Goal: Information Seeking & Learning: Learn about a topic

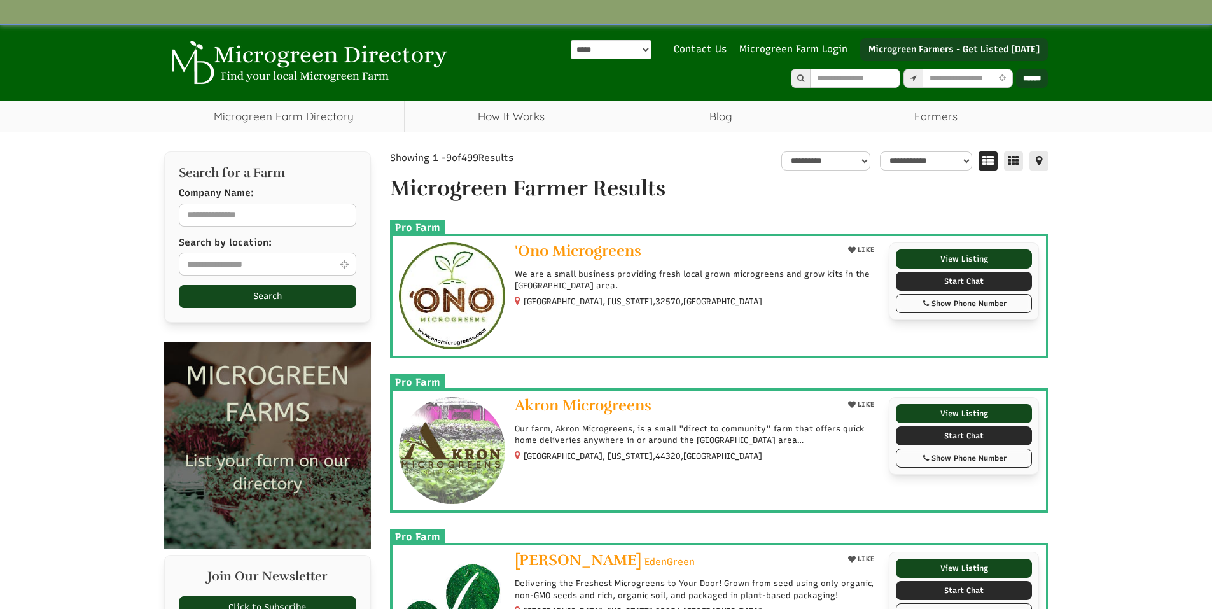
select select "**"
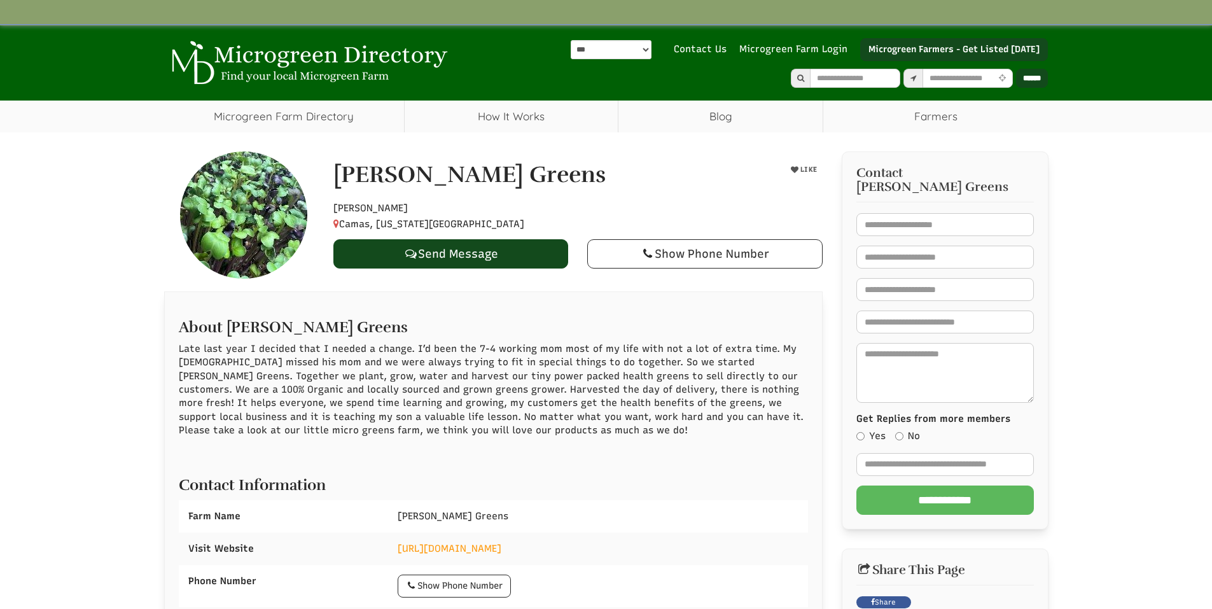
select select "**"
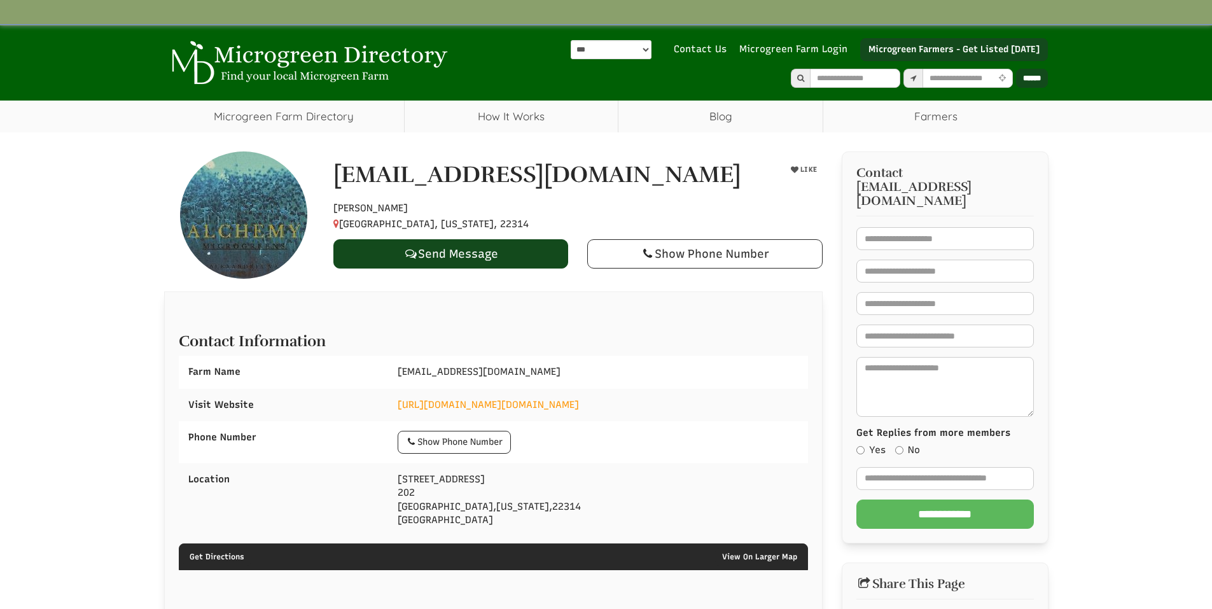
select select "**"
